Goal: Check status: Check status

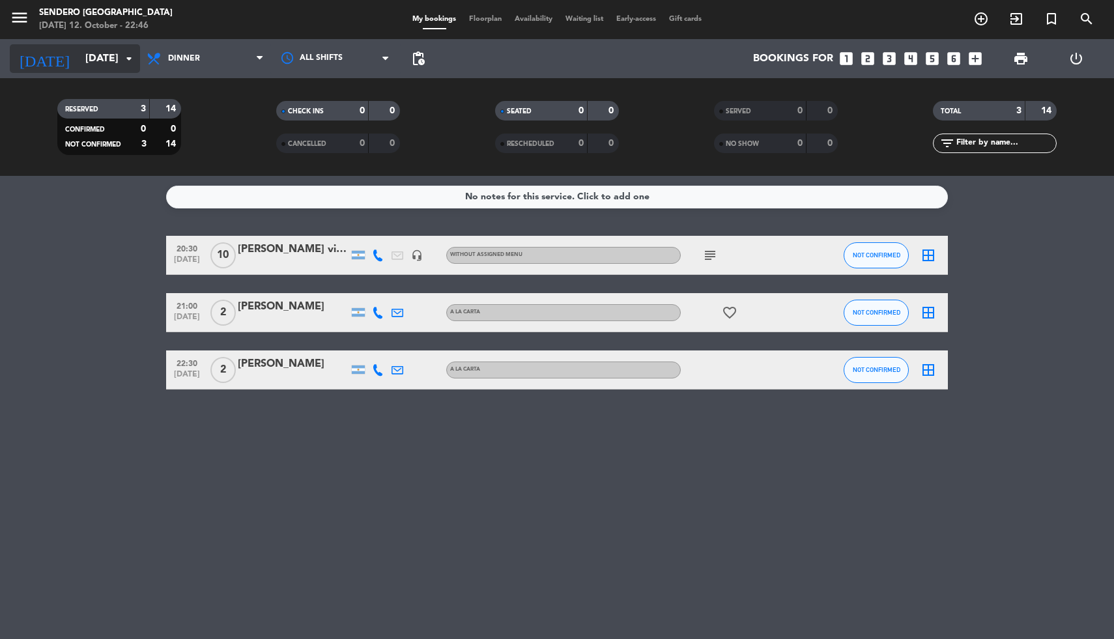
click at [121, 61] on input "[DATE]" at bounding box center [147, 58] width 137 height 25
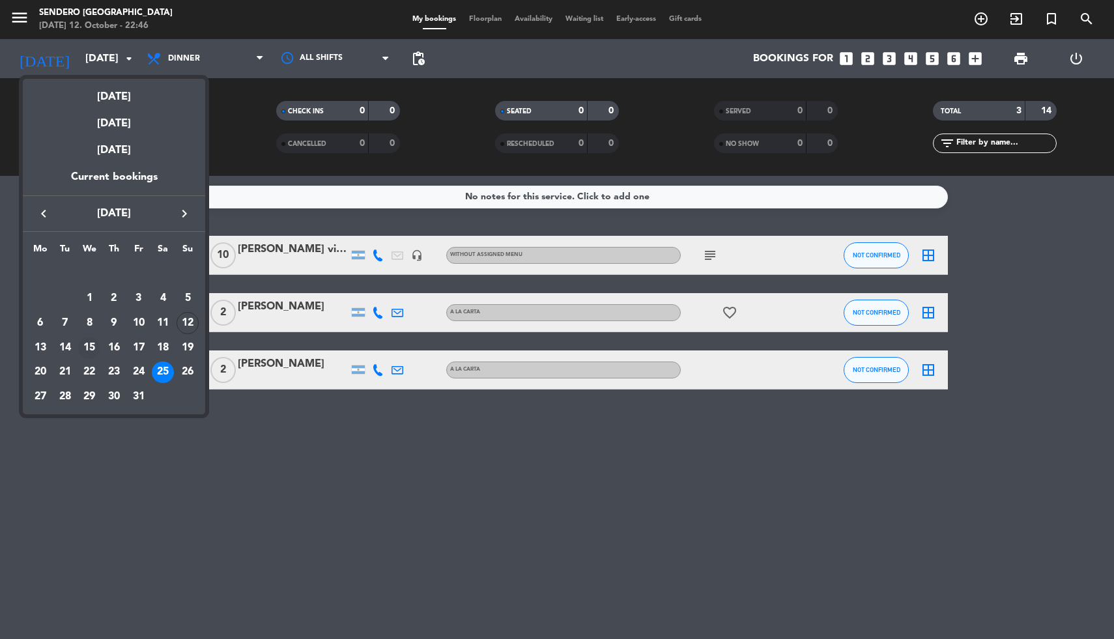
click at [89, 343] on div "15" at bounding box center [89, 348] width 22 height 22
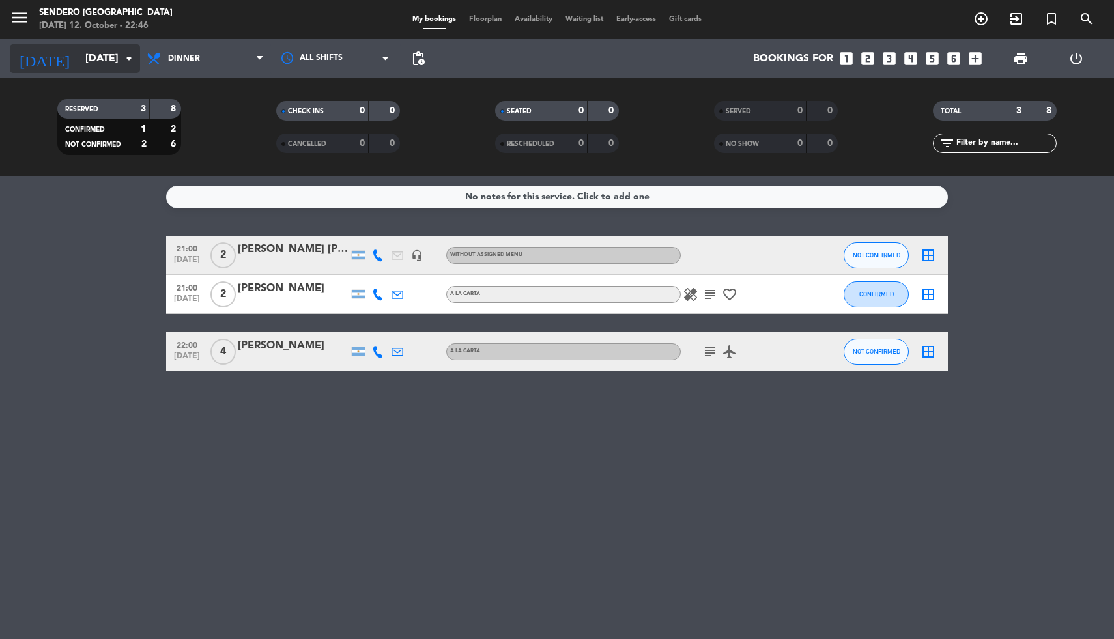
click at [123, 64] on icon "arrow_drop_down" at bounding box center [129, 59] width 16 height 16
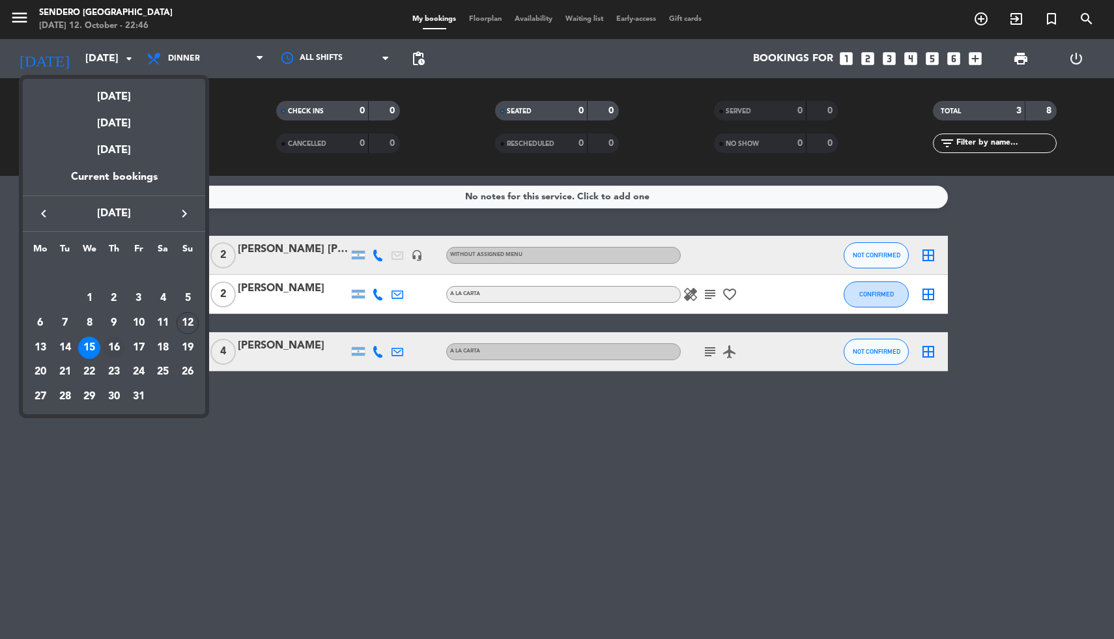
click at [112, 340] on div "16" at bounding box center [114, 348] width 22 height 22
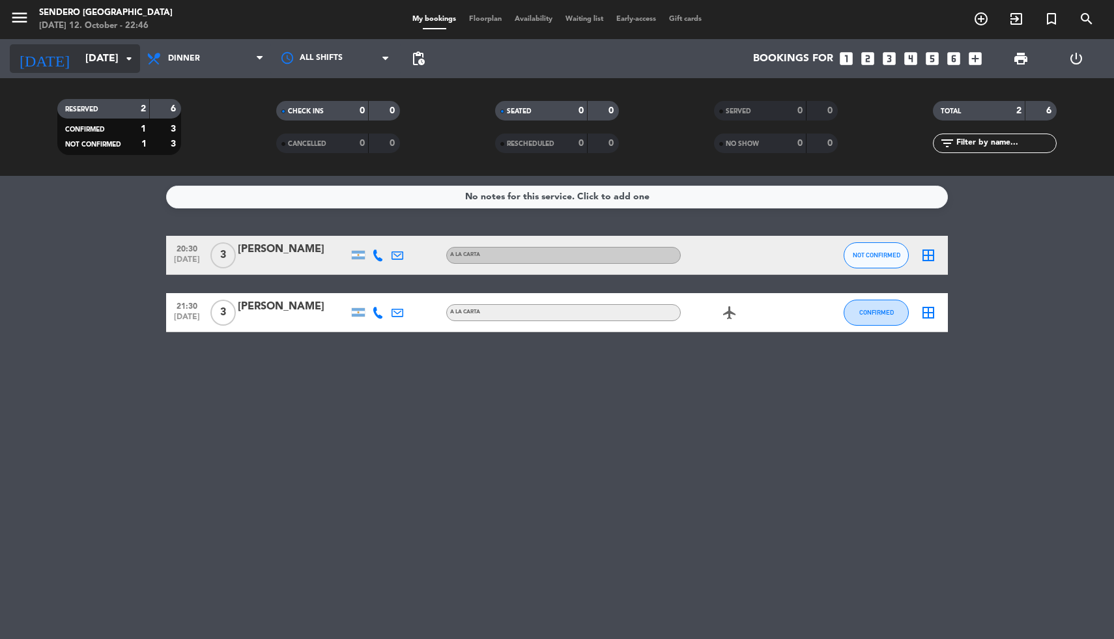
click at [123, 64] on icon "arrow_drop_down" at bounding box center [129, 59] width 16 height 16
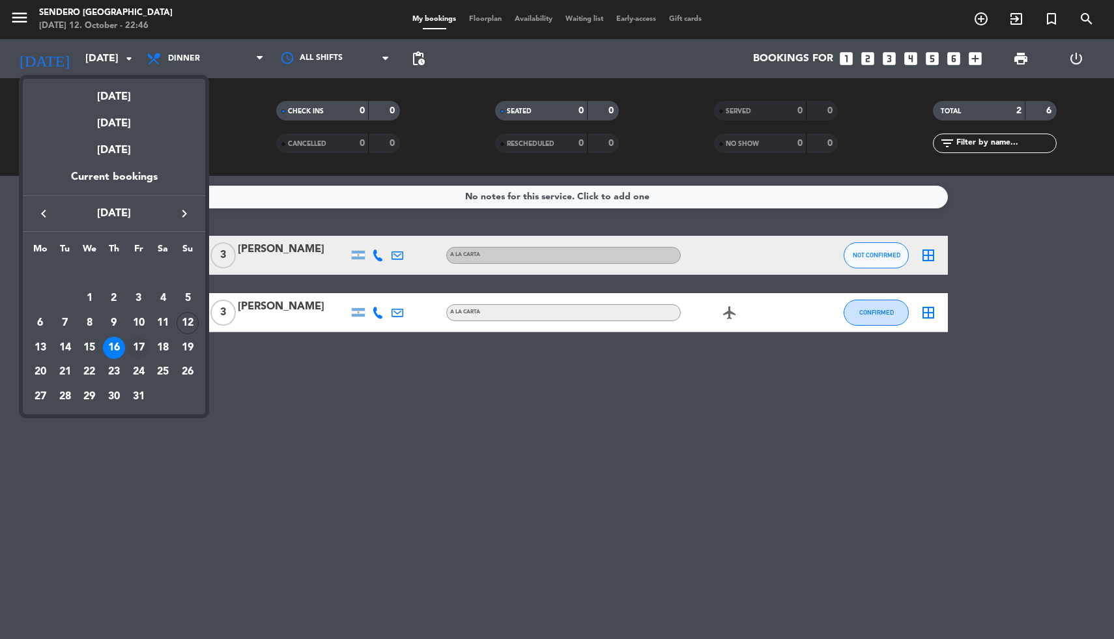
click at [139, 353] on div "17" at bounding box center [139, 348] width 22 height 22
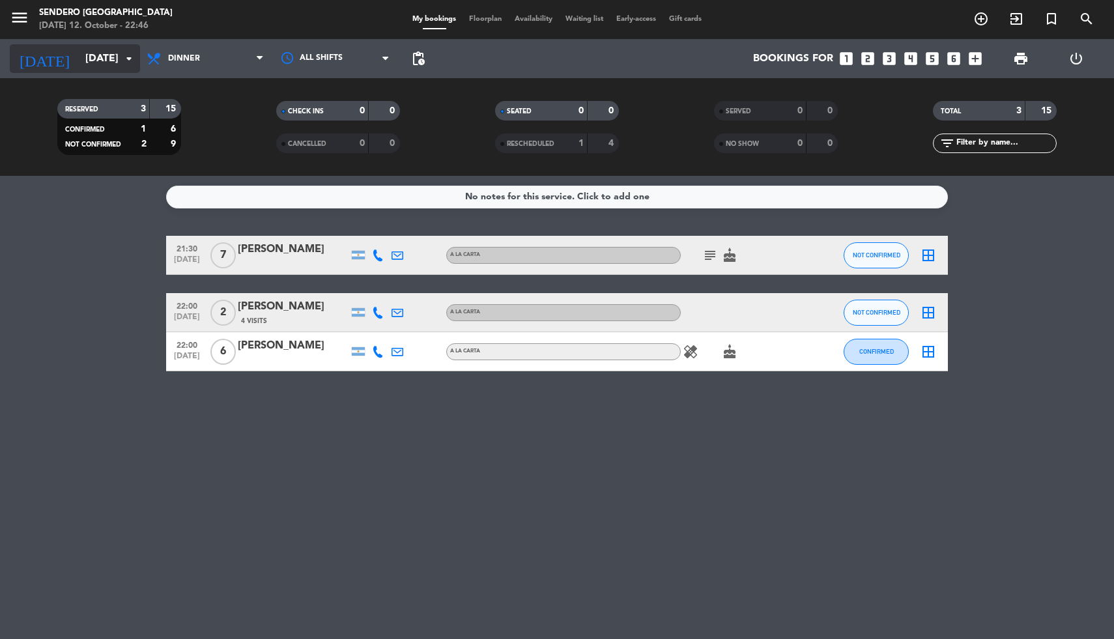
click at [117, 57] on input "[DATE]" at bounding box center [147, 58] width 137 height 25
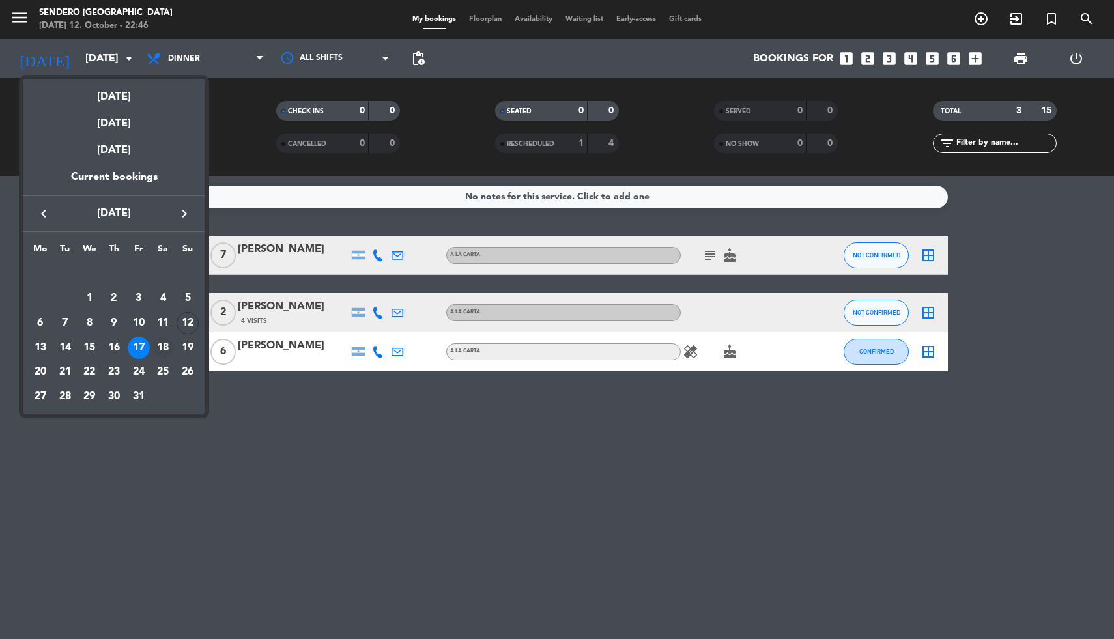
click at [161, 352] on div "18" at bounding box center [163, 348] width 22 height 22
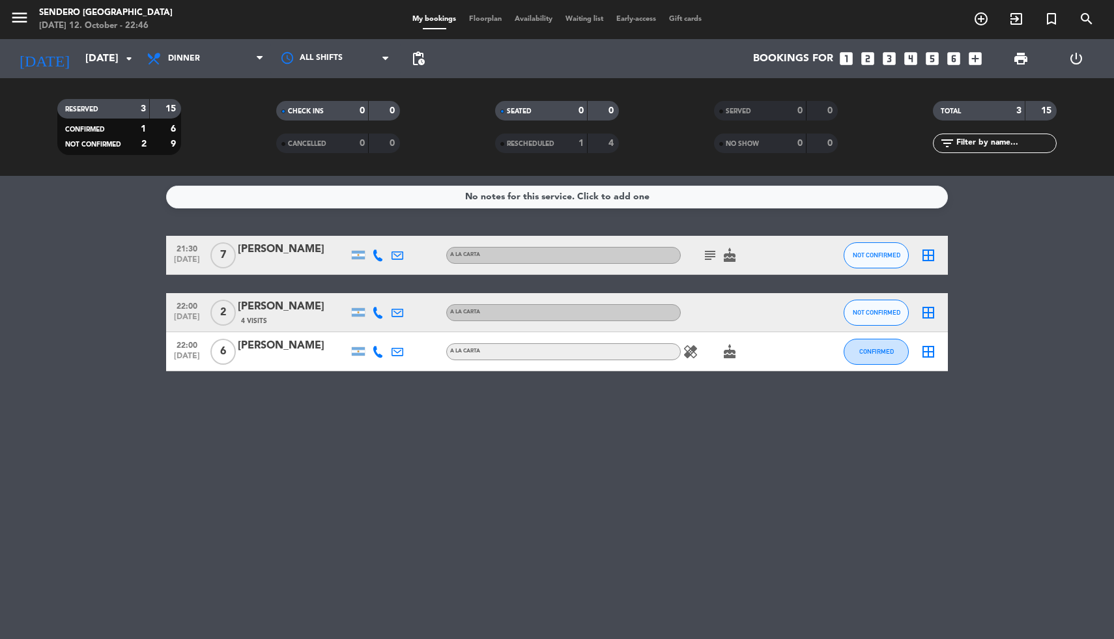
type input "[DATE]"
